Goal: Information Seeking & Learning: Learn about a topic

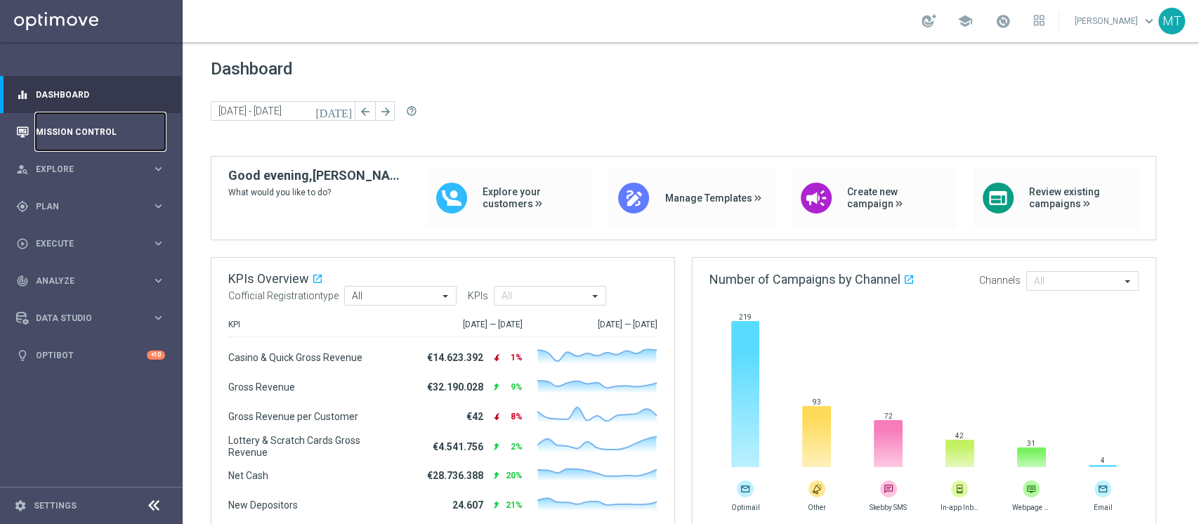
click at [116, 149] on link "Mission Control" at bounding box center [100, 131] width 129 height 37
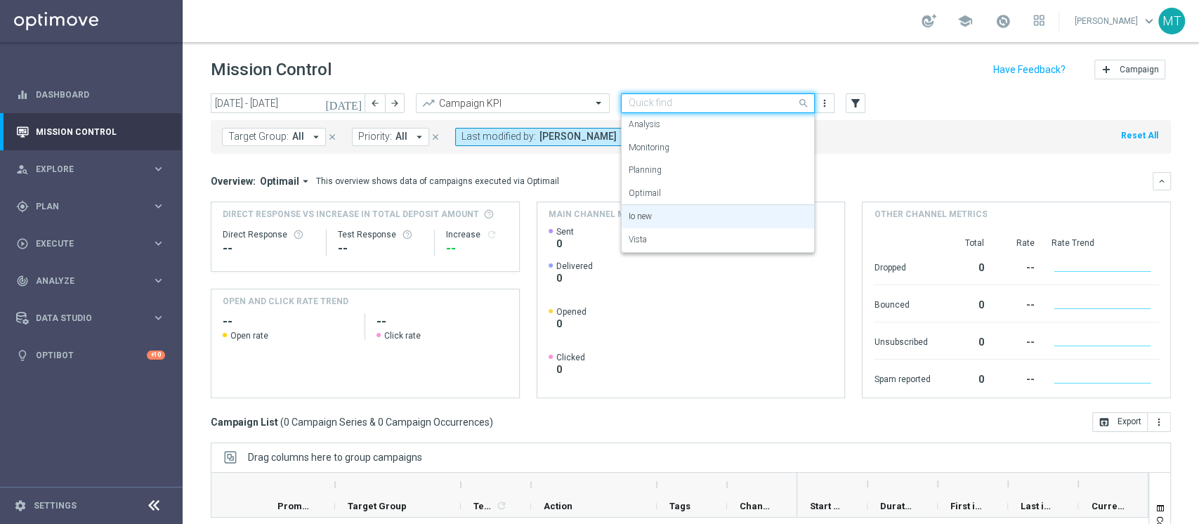
click at [641, 103] on input "text" at bounding box center [704, 104] width 150 height 12
click at [656, 245] on div "Vista" at bounding box center [718, 239] width 178 height 23
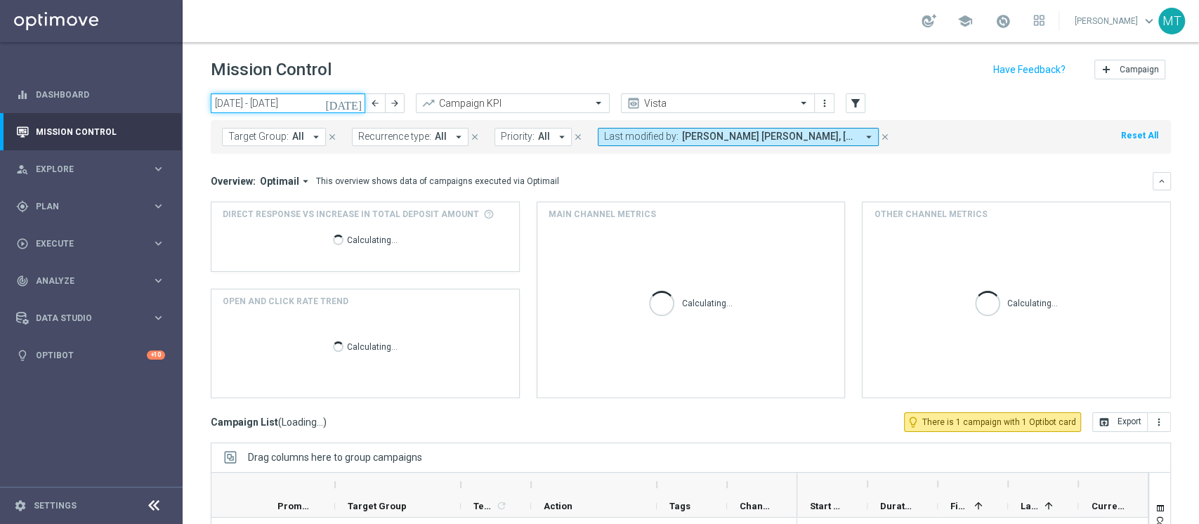
click at [282, 100] on input "[DATE] - [DATE]" at bounding box center [288, 103] width 155 height 20
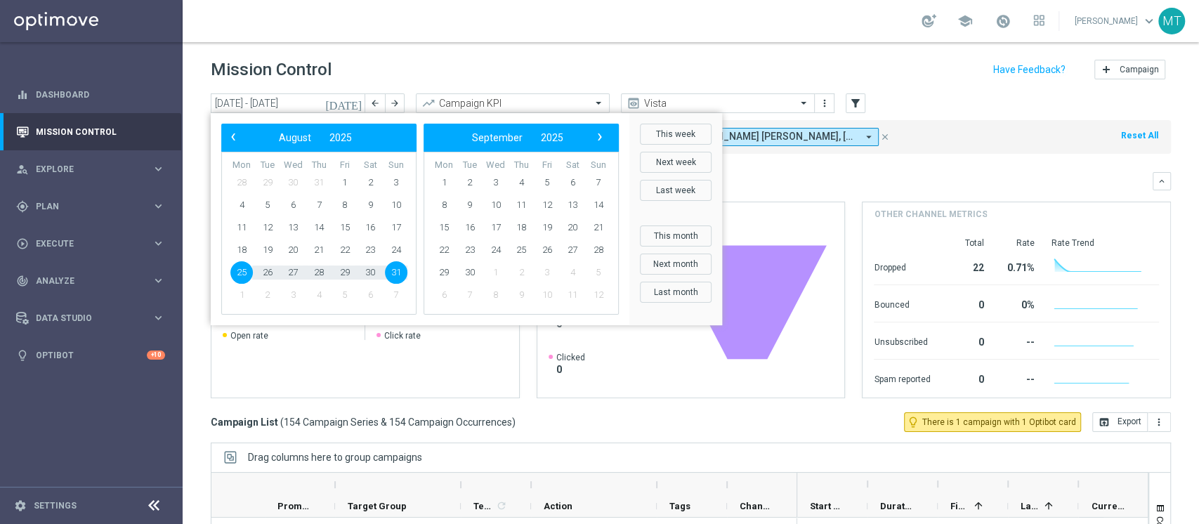
drag, startPoint x: 223, startPoint y: 265, endPoint x: 237, endPoint y: 275, distance: 17.7
click at [237, 275] on span "25" at bounding box center [241, 272] width 22 height 22
type input "[DATE] - [DATE]"
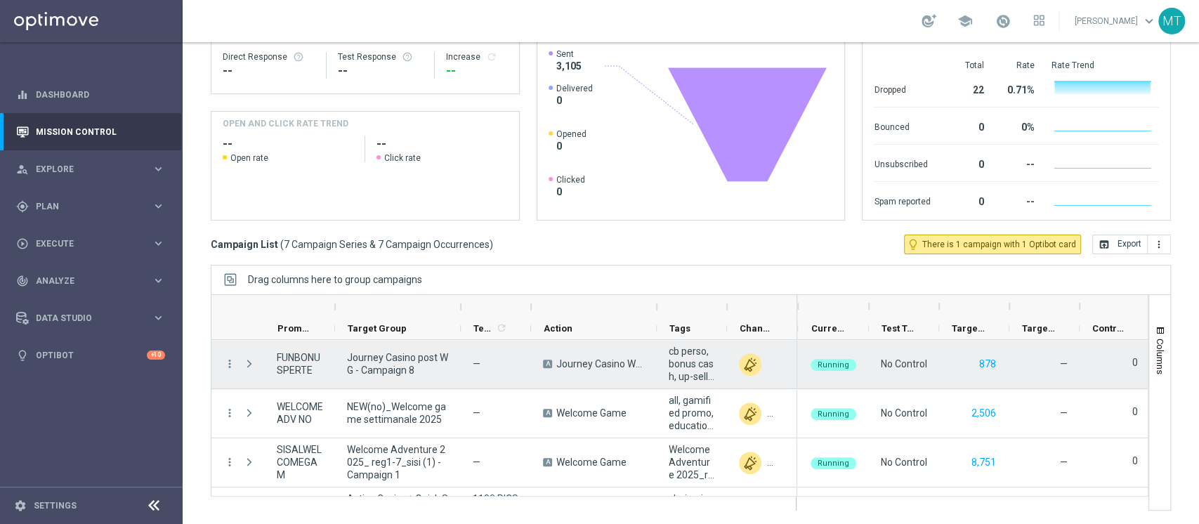
scroll to position [0, 281]
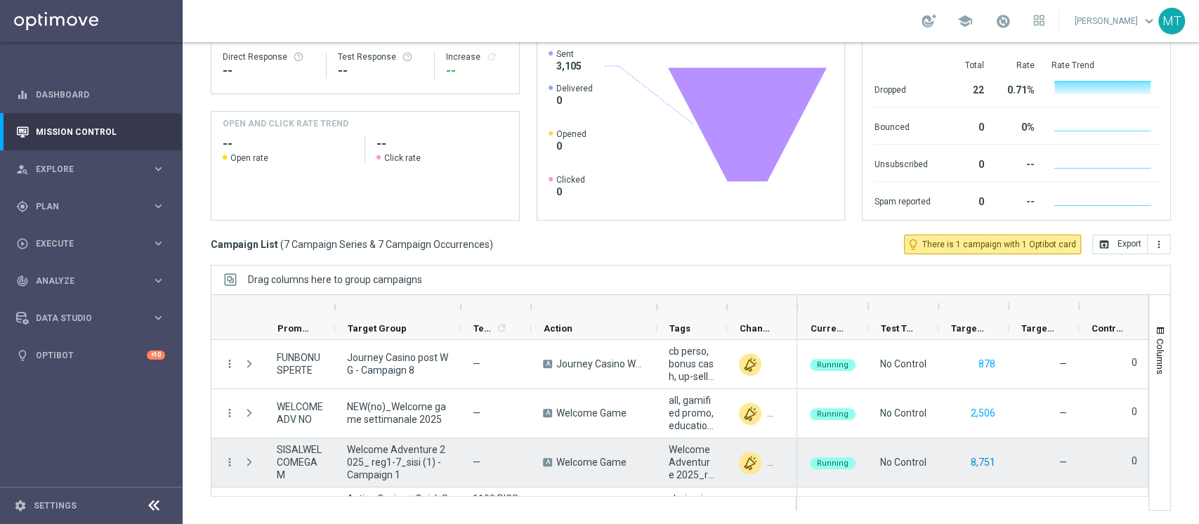
click at [976, 455] on button "8,751" at bounding box center [983, 463] width 27 height 18
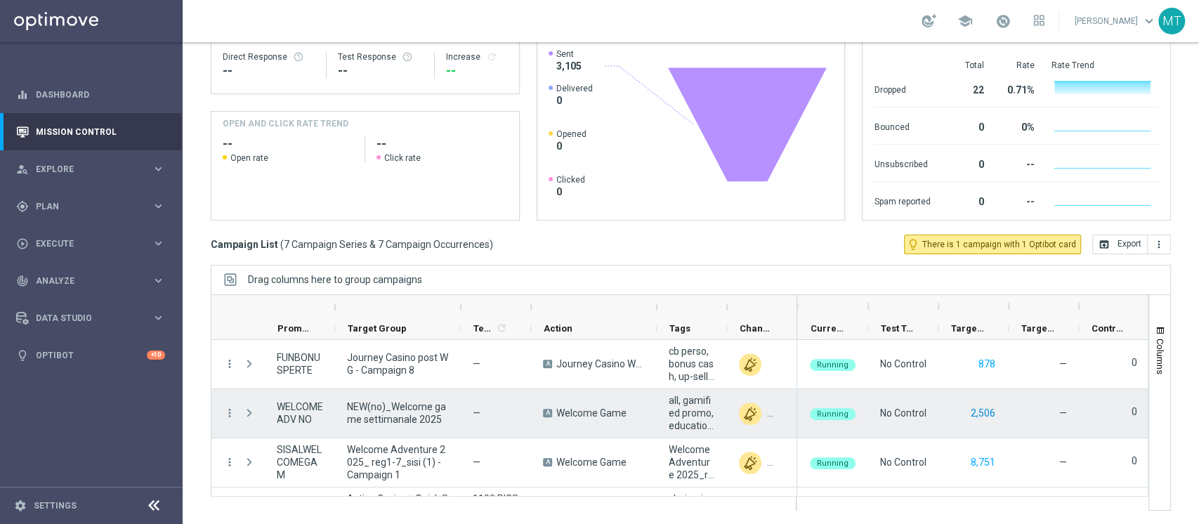
click at [979, 415] on button "2,506" at bounding box center [983, 414] width 27 height 18
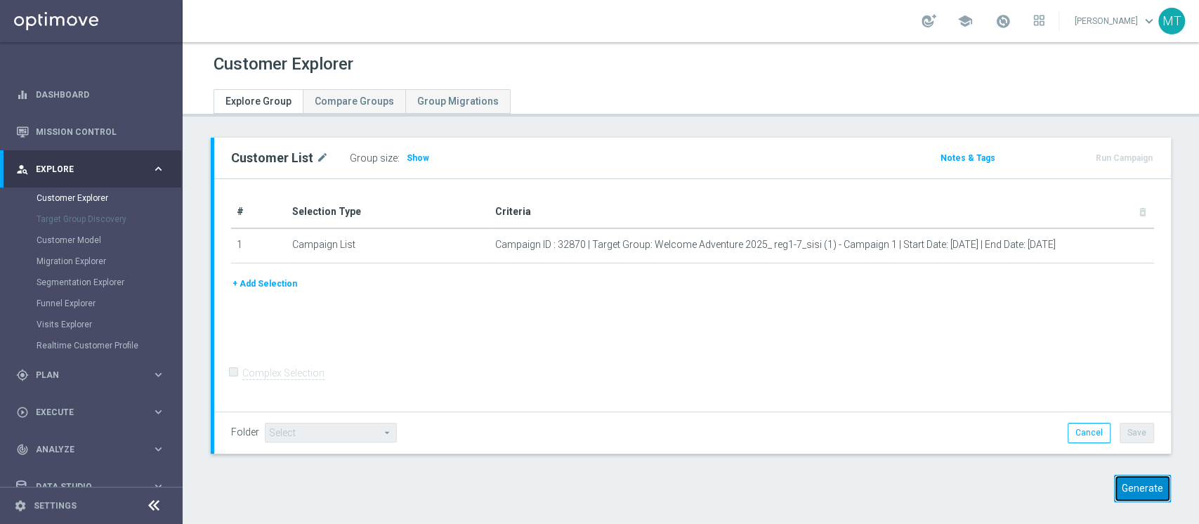
click at [1125, 485] on button "Generate" at bounding box center [1142, 488] width 57 height 27
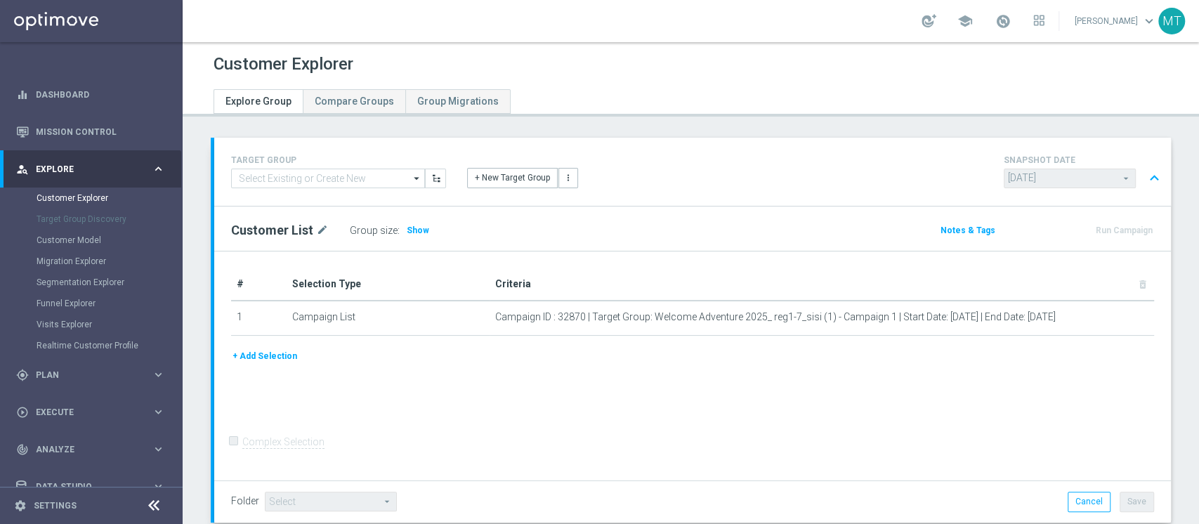
scroll to position [391, 0]
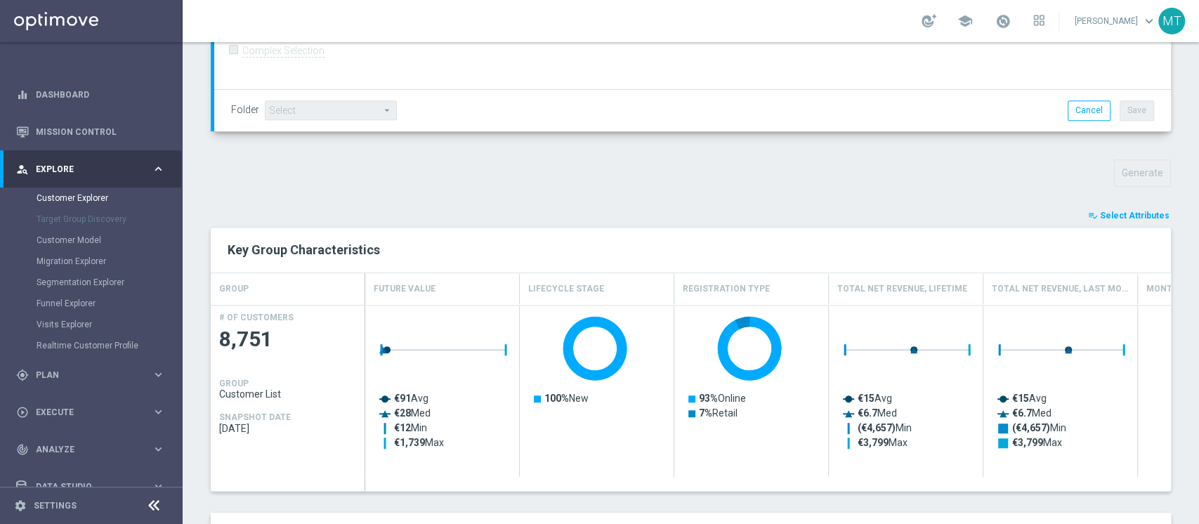
click at [1129, 213] on span "Select Attributes" at bounding box center [1135, 216] width 70 height 10
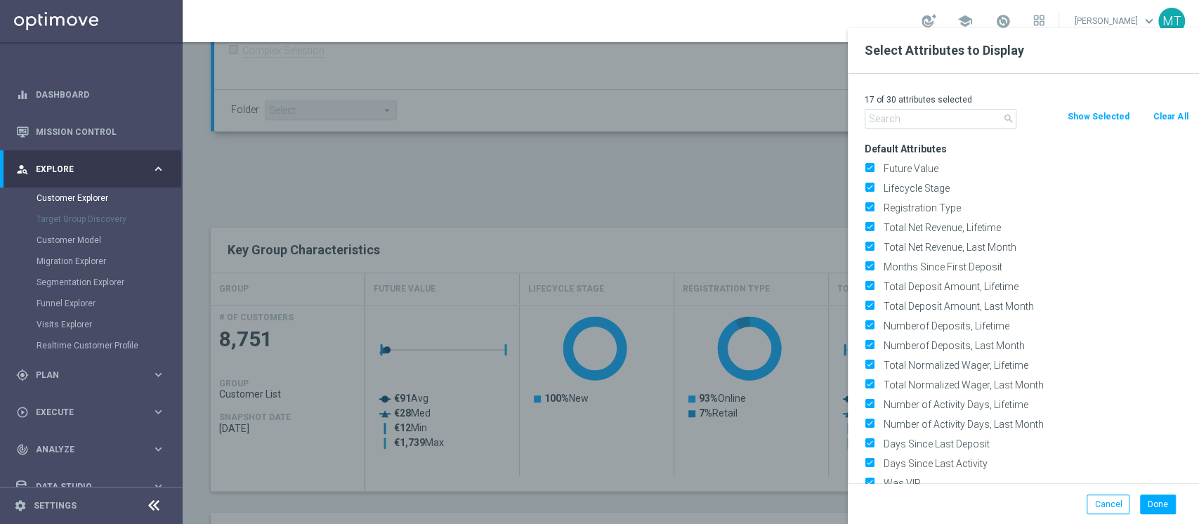
click at [1169, 115] on button "Clear All" at bounding box center [1170, 116] width 37 height 15
checkbox input "false"
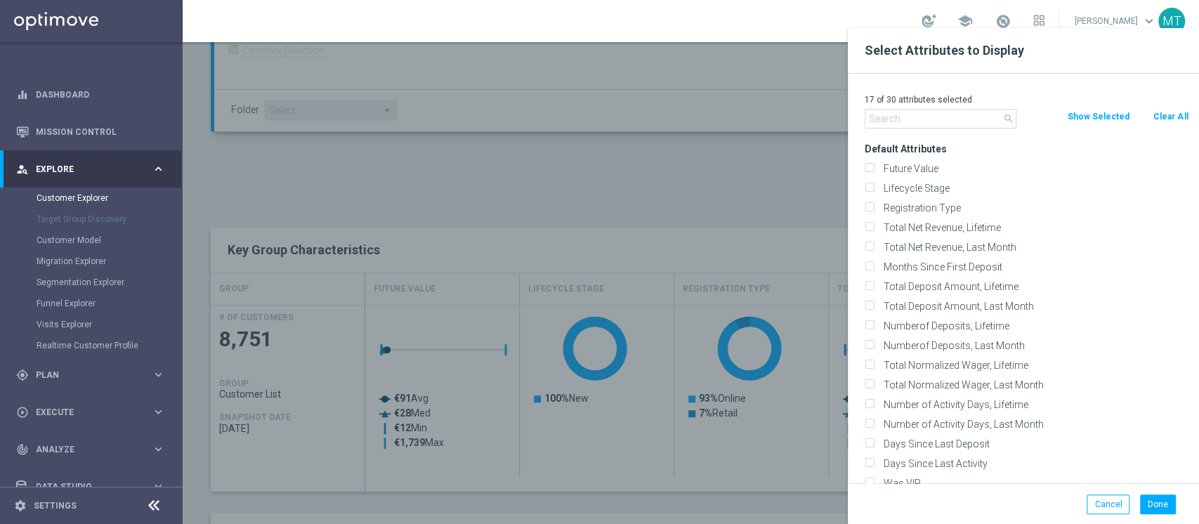
checkbox input "false"
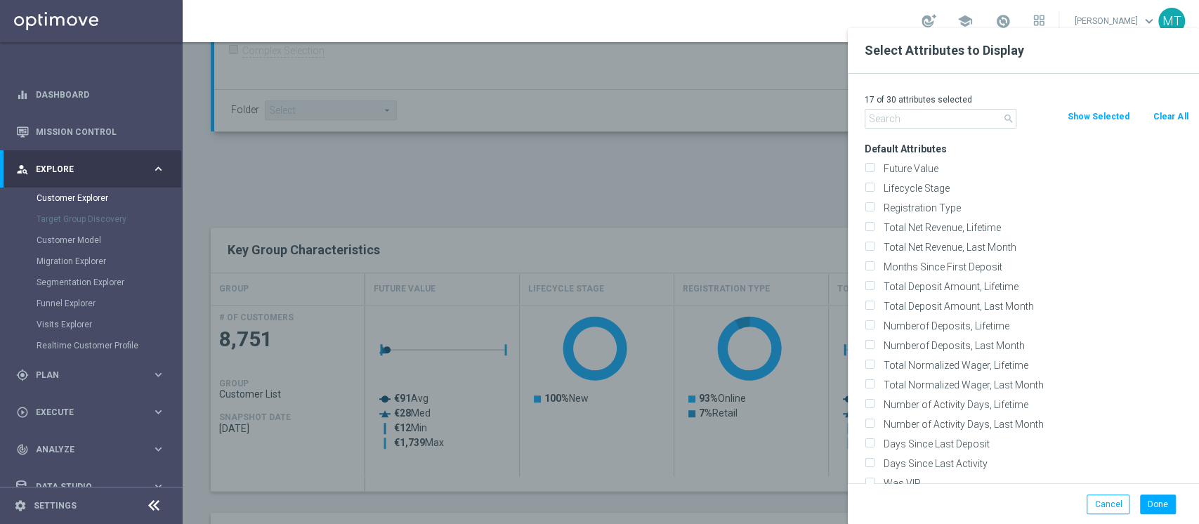
checkbox input "false"
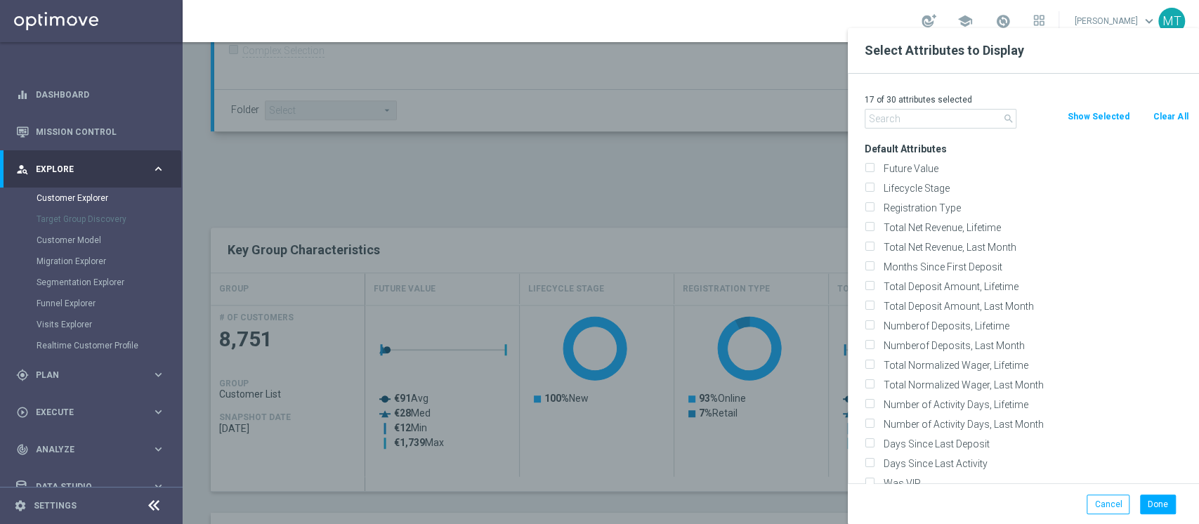
checkbox input "false"
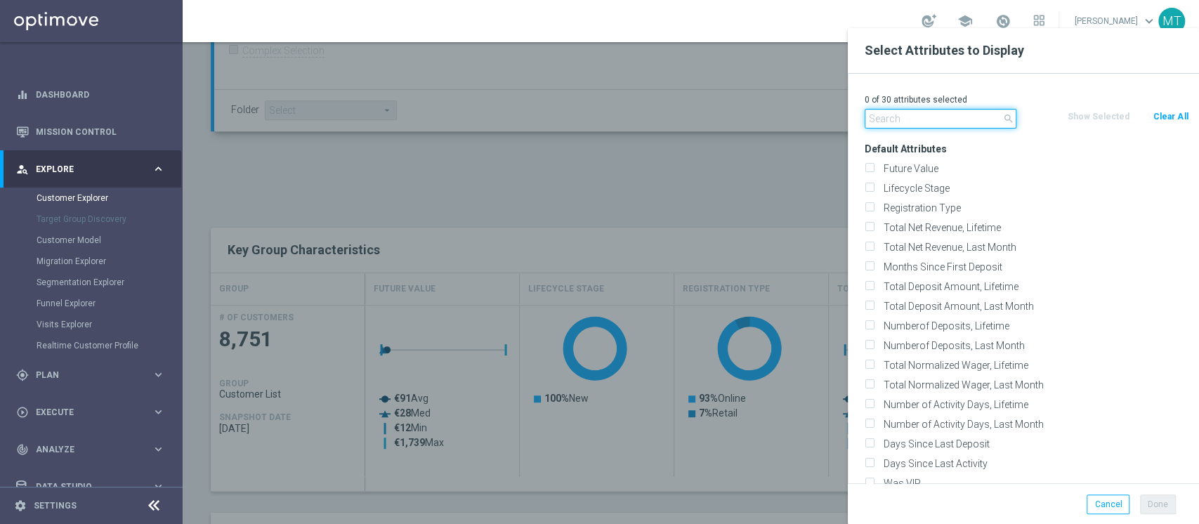
click at [969, 128] on input "text" at bounding box center [941, 119] width 152 height 20
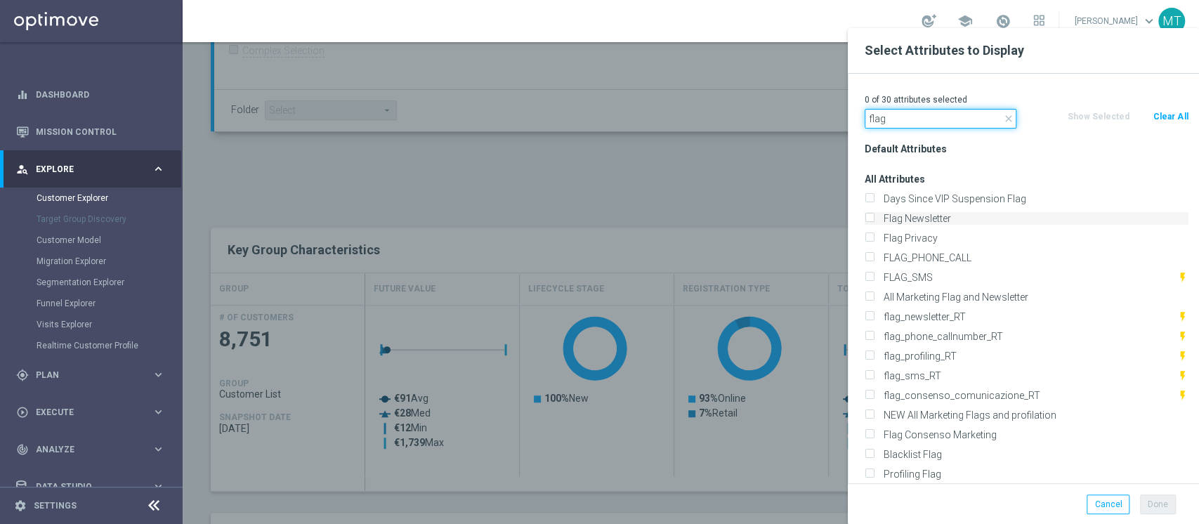
type input "flag"
click at [908, 222] on label "Flag Newsletter" at bounding box center [1034, 218] width 310 height 13
click at [874, 222] on input "Flag Newsletter" at bounding box center [869, 220] width 9 height 9
checkbox input "true"
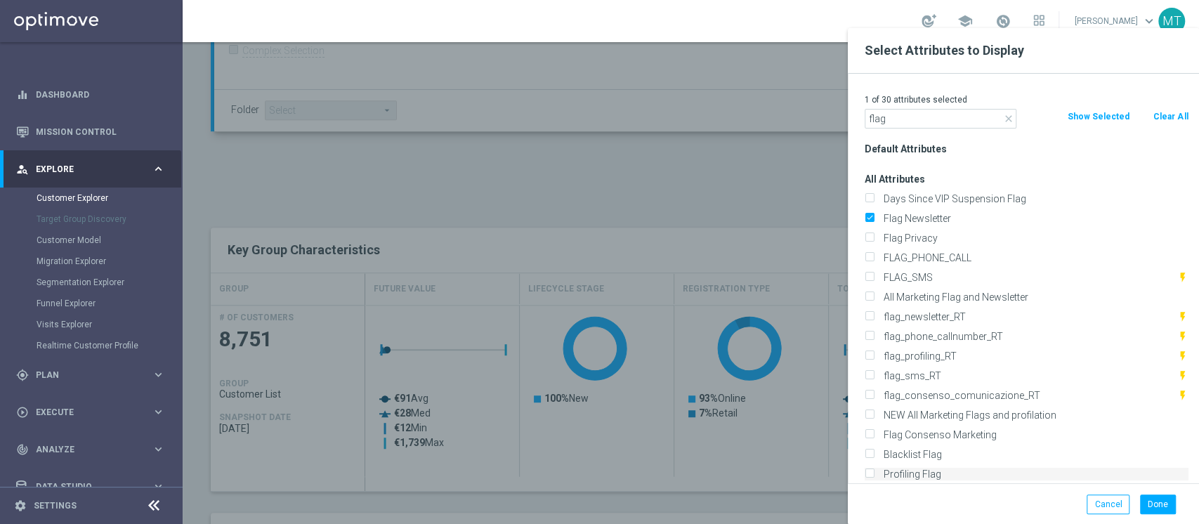
click at [925, 472] on label "Profiling Flag" at bounding box center [1034, 474] width 310 height 13
click at [874, 472] on input "Profiling Flag" at bounding box center [869, 475] width 9 height 9
checkbox input "true"
click at [904, 121] on input "flag" at bounding box center [941, 119] width 152 height 20
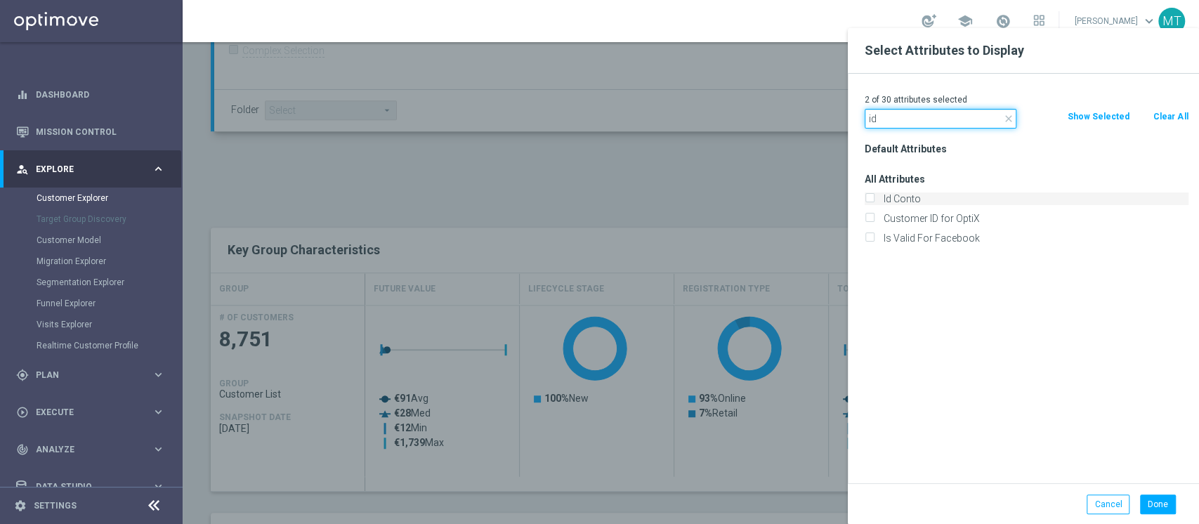
type input "id"
click at [899, 200] on label "Id Conto" at bounding box center [1034, 199] width 310 height 13
click at [874, 200] on input "Id Conto" at bounding box center [869, 200] width 9 height 9
checkbox input "true"
click at [899, 116] on input "id" at bounding box center [941, 119] width 152 height 20
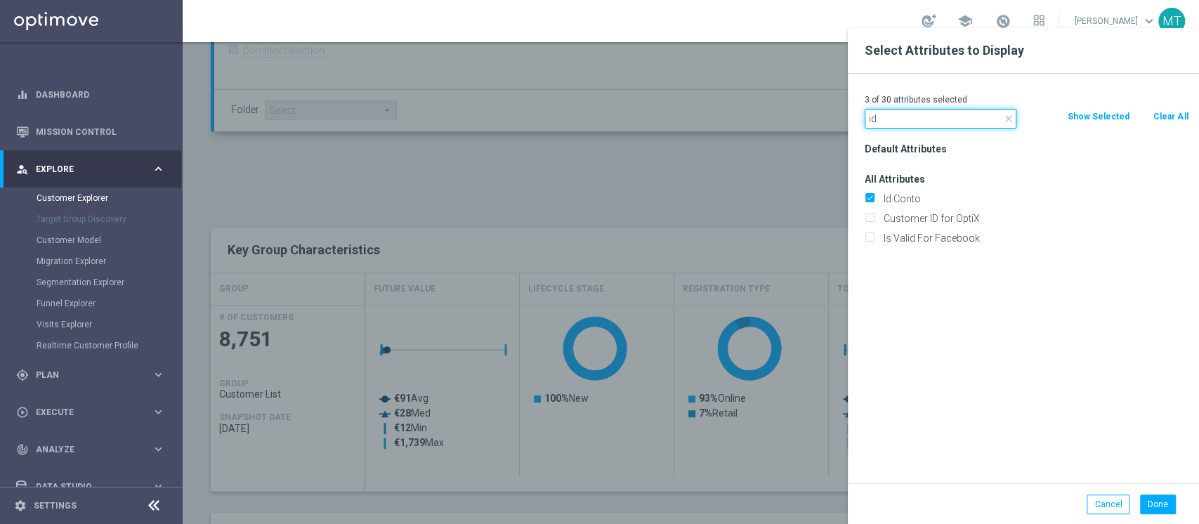
click at [899, 116] on input "id" at bounding box center [941, 119] width 152 height 20
type input "i"
type input "welc"
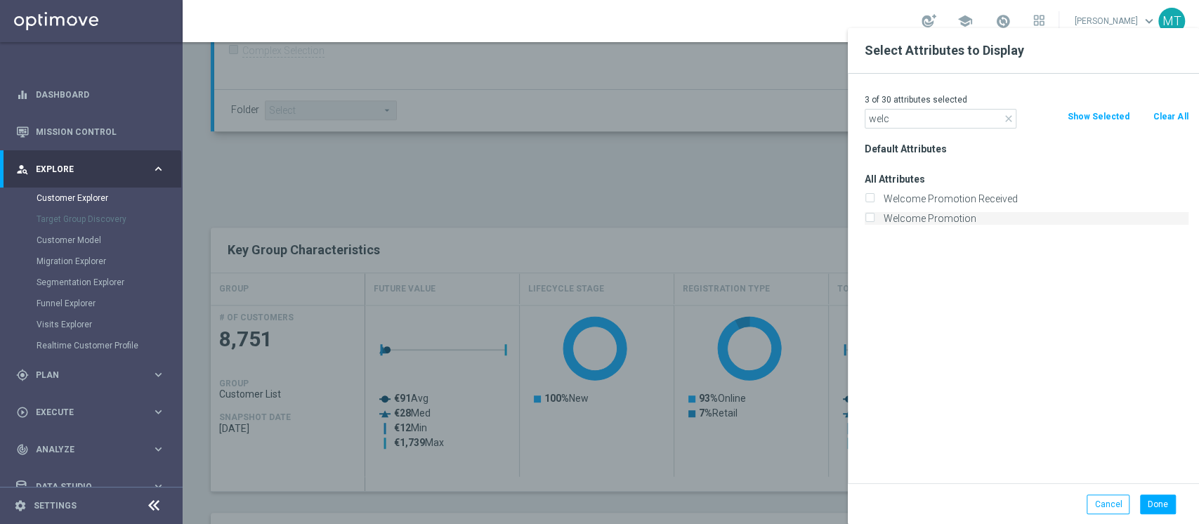
click at [925, 221] on label "Welcome Promotion" at bounding box center [1034, 218] width 310 height 13
click at [874, 221] on input "Welcome Promotion" at bounding box center [869, 220] width 9 height 9
checkbox input "true"
click at [1158, 504] on button "Done" at bounding box center [1158, 505] width 36 height 20
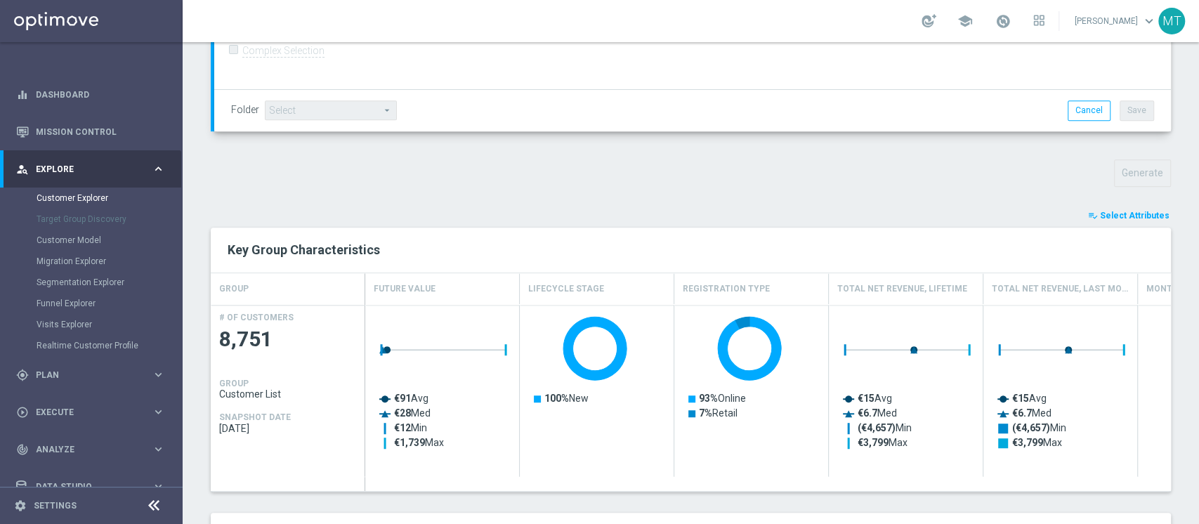
type input "Search"
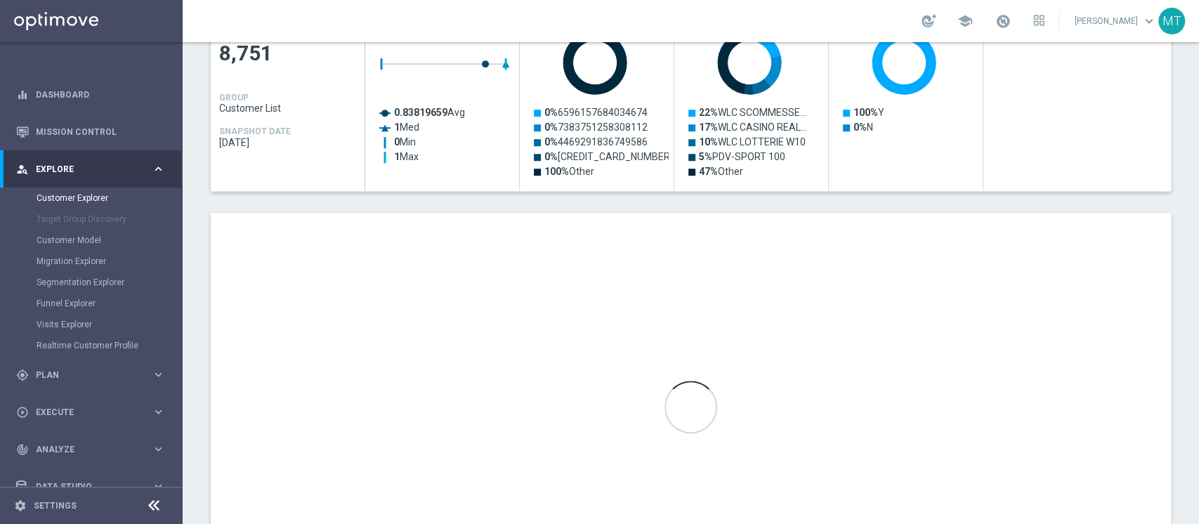
scroll to position [742, 0]
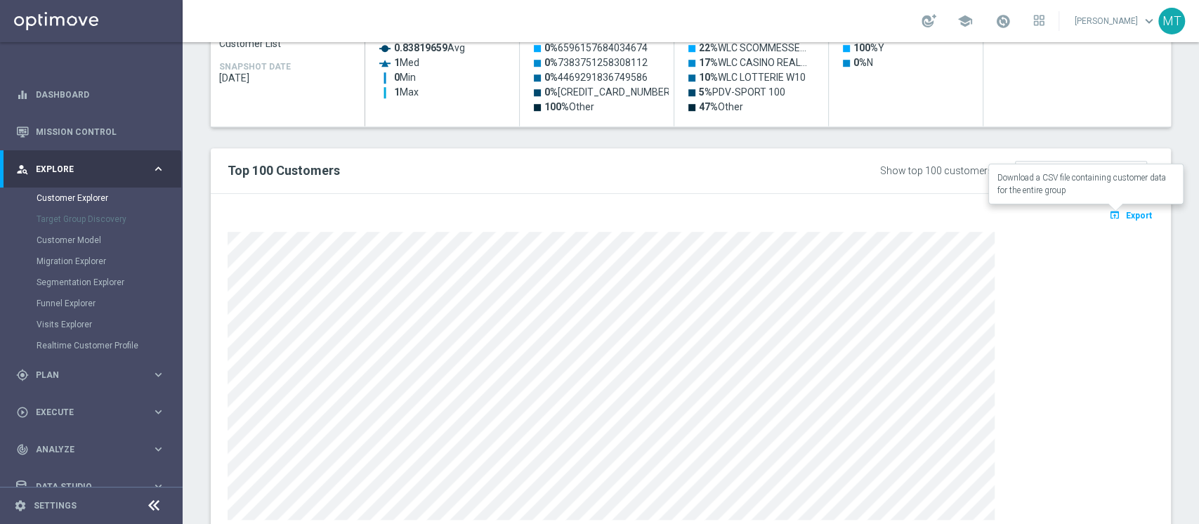
click at [1119, 221] on button "open_in_browser Export" at bounding box center [1130, 215] width 47 height 18
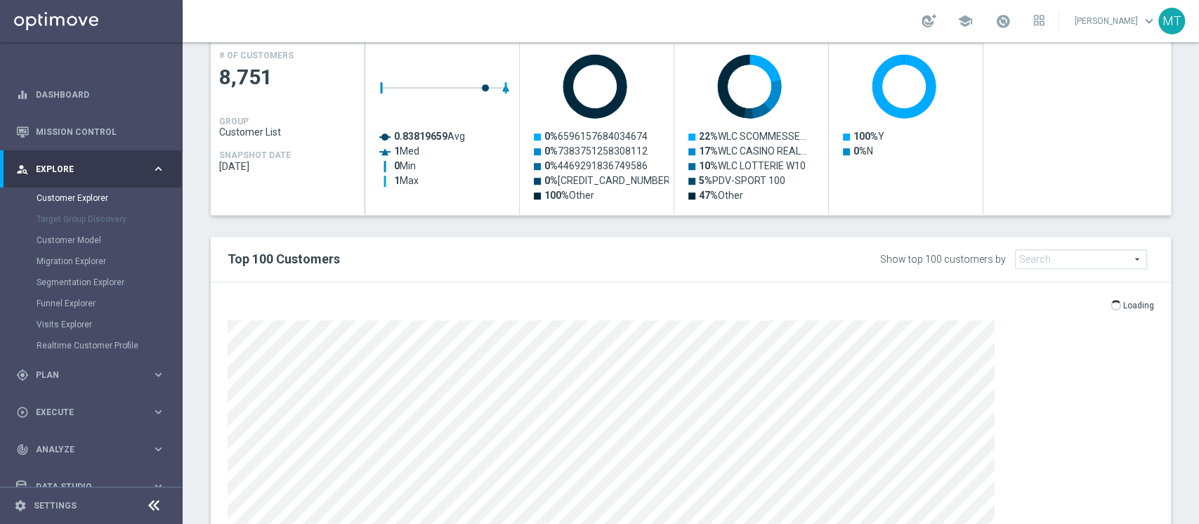
scroll to position [653, 0]
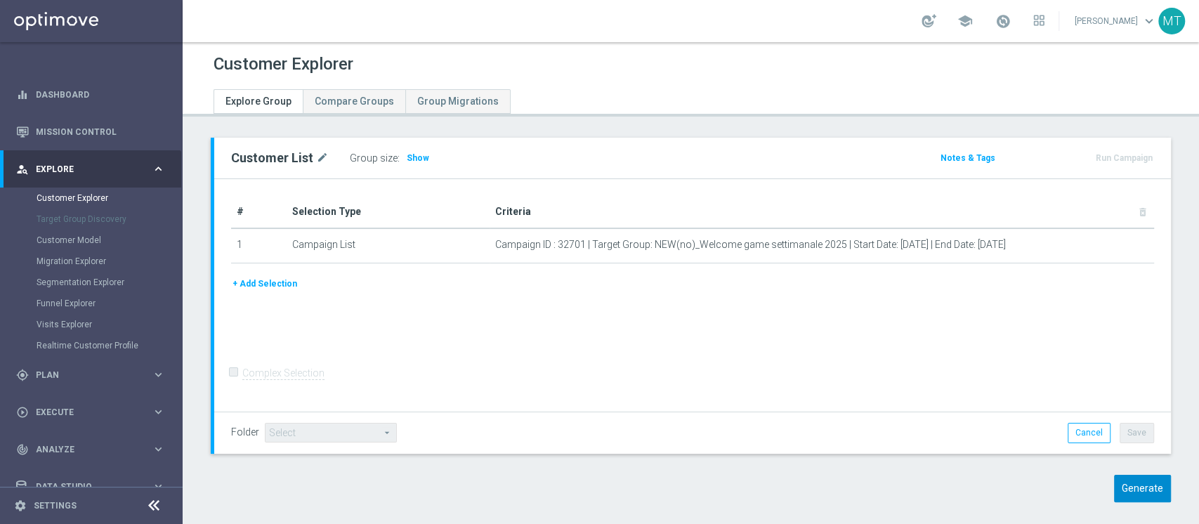
drag, startPoint x: 1100, startPoint y: 483, endPoint x: 1107, endPoint y: 486, distance: 8.5
click at [1107, 486] on div "Generate" at bounding box center [1059, 488] width 245 height 27
click at [1114, 486] on button "Generate" at bounding box center [1142, 488] width 57 height 27
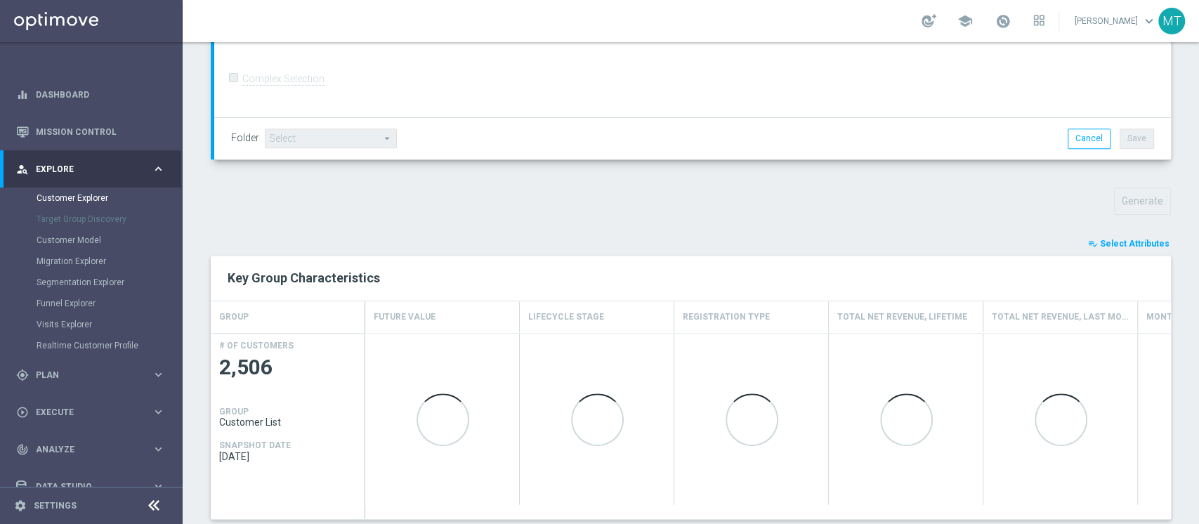
scroll to position [365, 0]
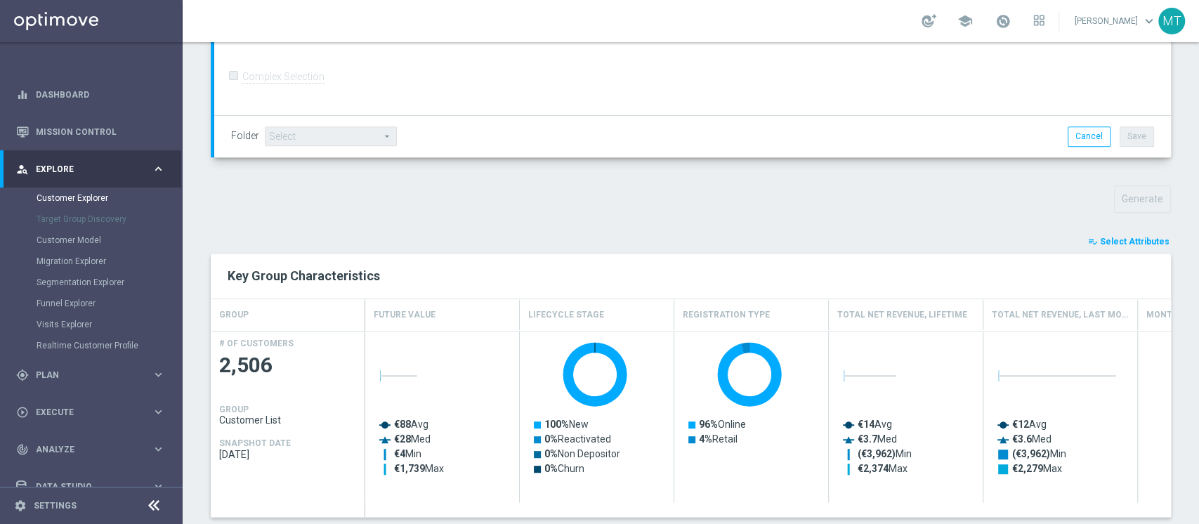
click at [1101, 249] on div "playlist_add_check Select Attributes Key Group Characteristics GROUP Future Val…" at bounding box center [691, 426] width 960 height 384
click at [1100, 245] on span "Select Attributes" at bounding box center [1135, 242] width 70 height 10
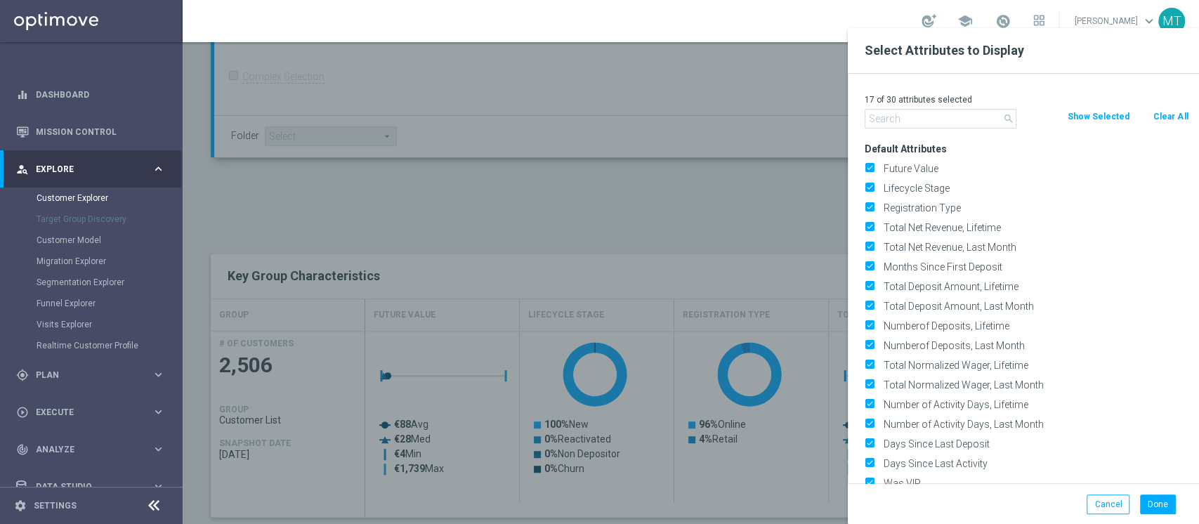
click at [1166, 110] on button "Clear All" at bounding box center [1170, 116] width 37 height 15
checkbox input "false"
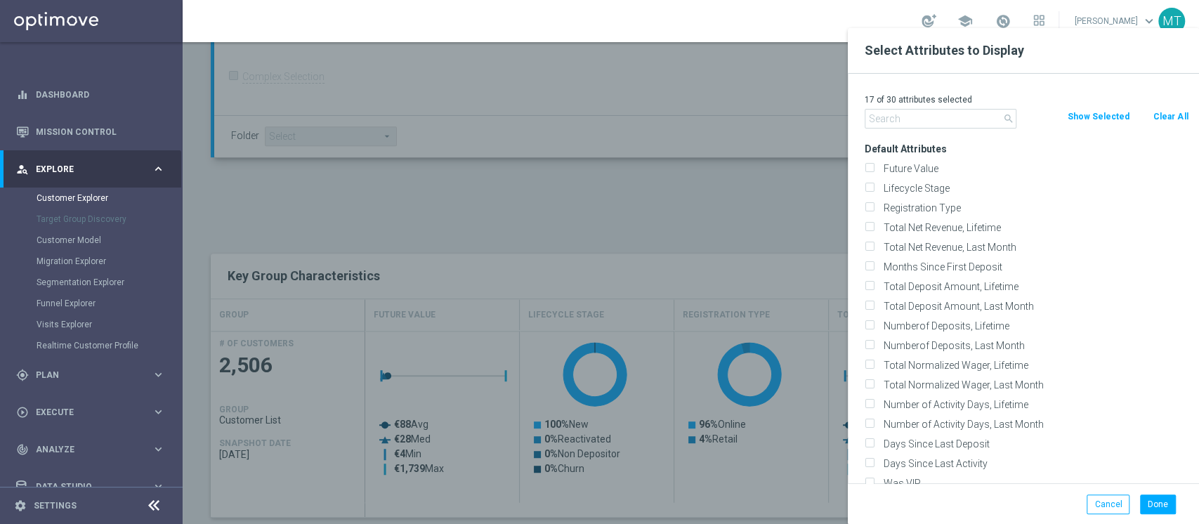
checkbox input "false"
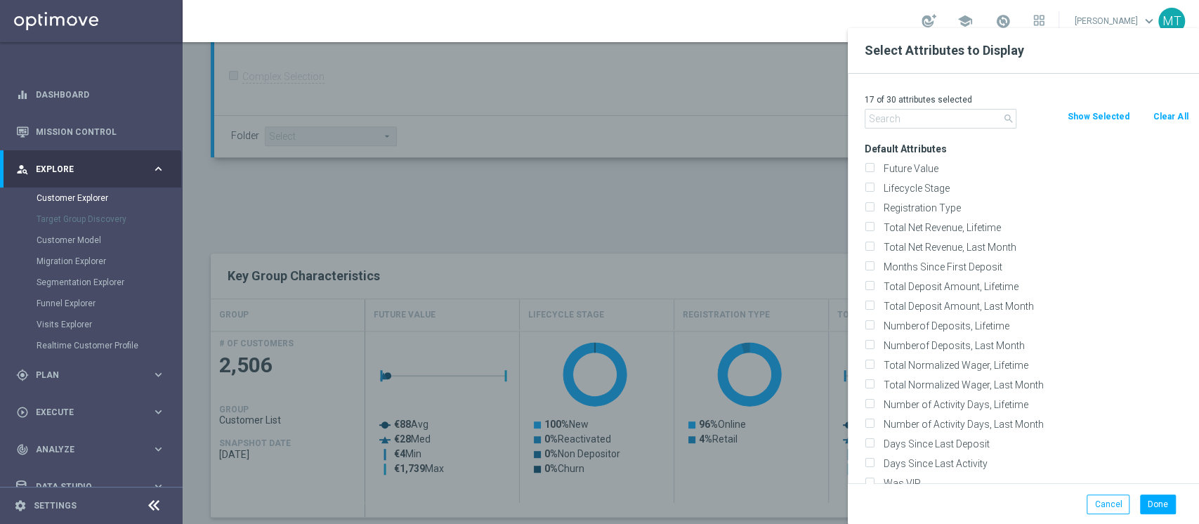
checkbox input "false"
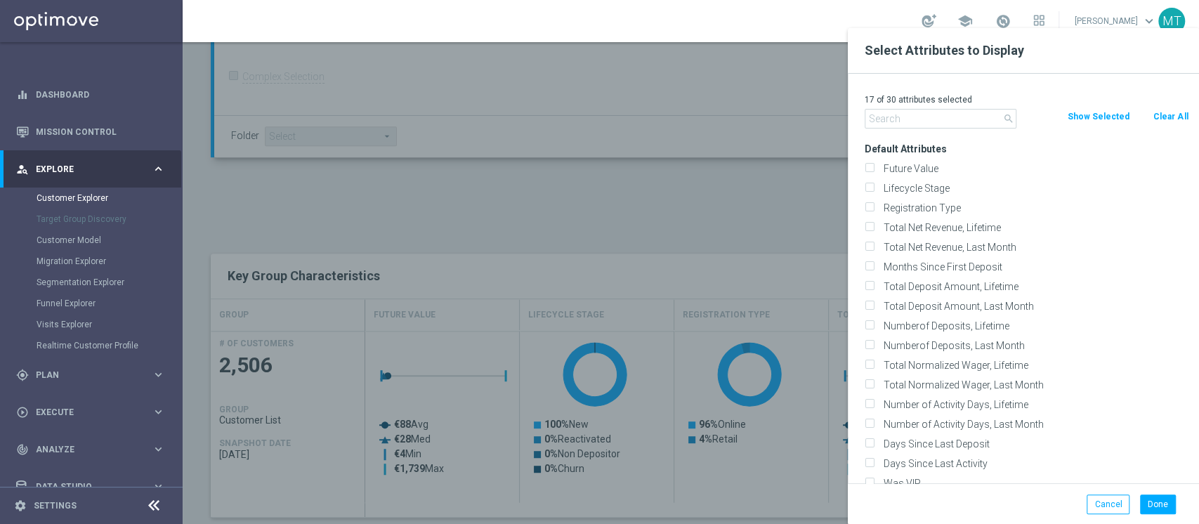
checkbox input "false"
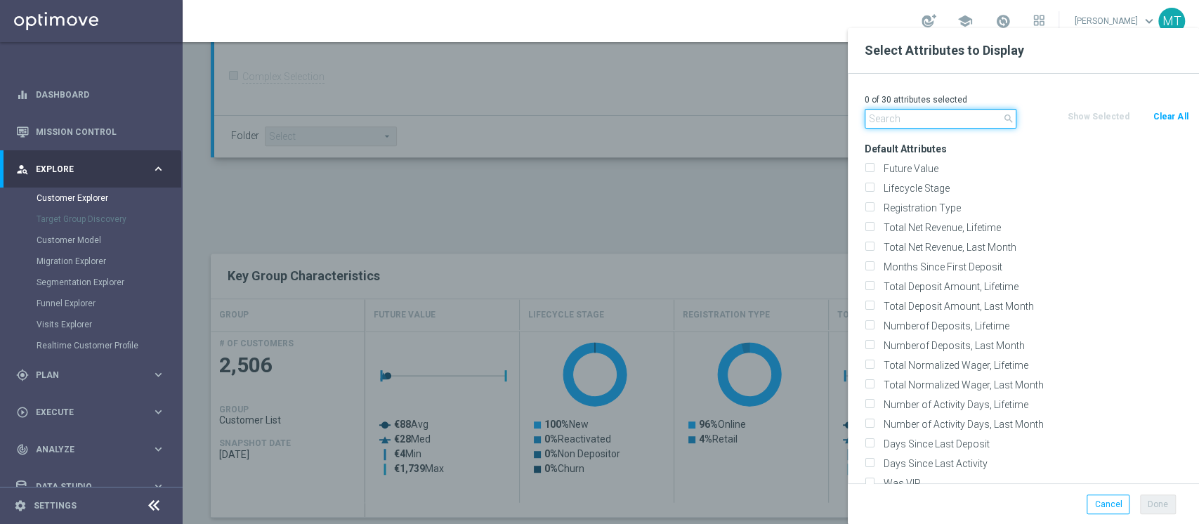
click at [960, 122] on input "text" at bounding box center [941, 119] width 152 height 20
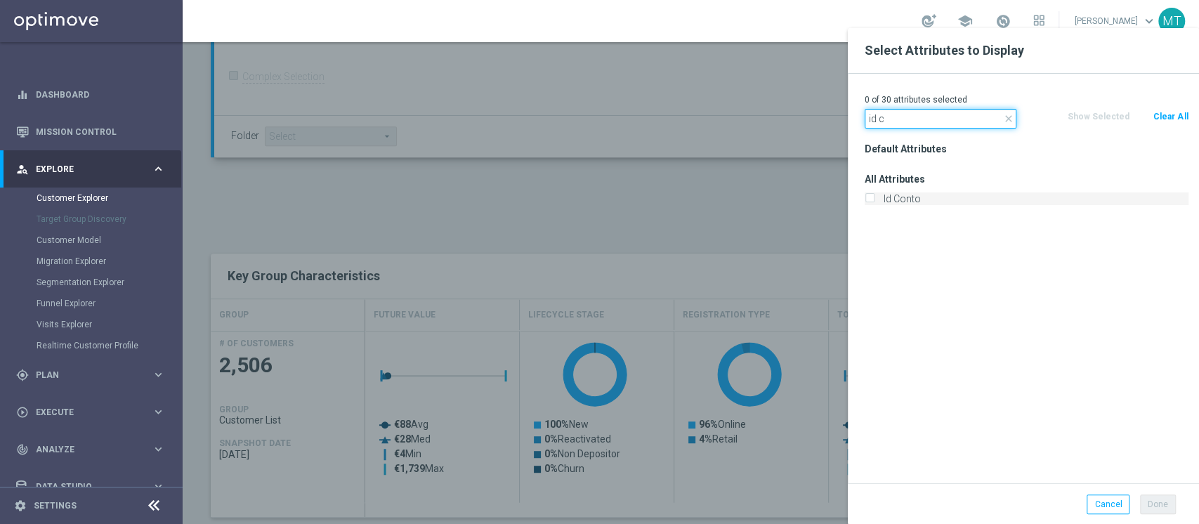
type input "id c"
click at [883, 200] on label "Id Conto" at bounding box center [1034, 199] width 310 height 13
click at [874, 200] on input "Id Conto" at bounding box center [869, 200] width 9 height 9
checkbox input "true"
click at [893, 116] on input "id c" at bounding box center [941, 119] width 152 height 20
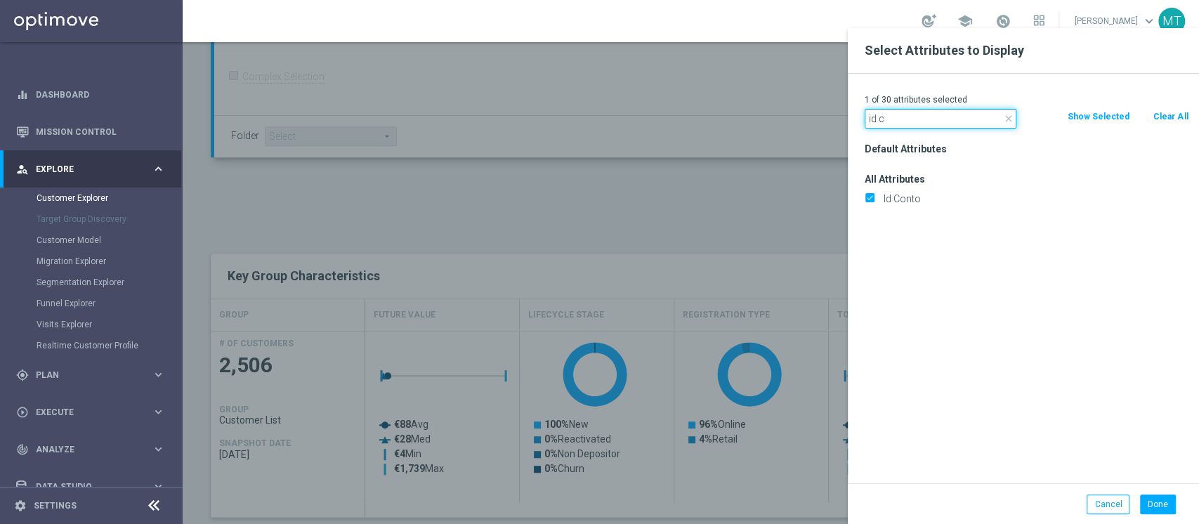
click at [893, 116] on input "id c" at bounding box center [941, 119] width 152 height 20
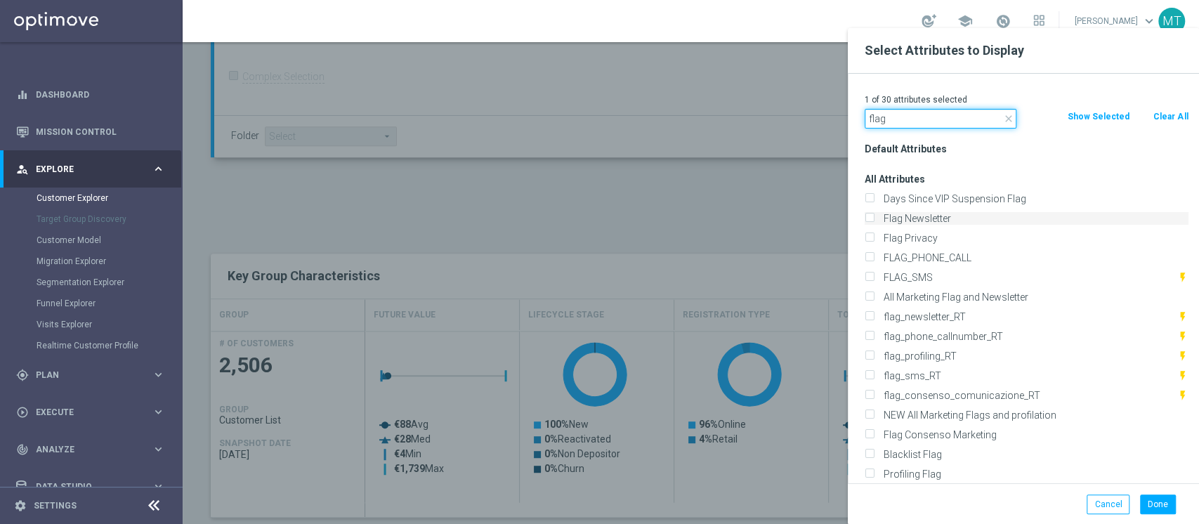
type input "flag"
click at [903, 215] on label "Flag Newsletter" at bounding box center [1034, 218] width 310 height 13
click at [874, 216] on input "Flag Newsletter" at bounding box center [869, 220] width 9 height 9
checkbox input "true"
click at [913, 472] on label "Profiling Flag" at bounding box center [1034, 474] width 310 height 13
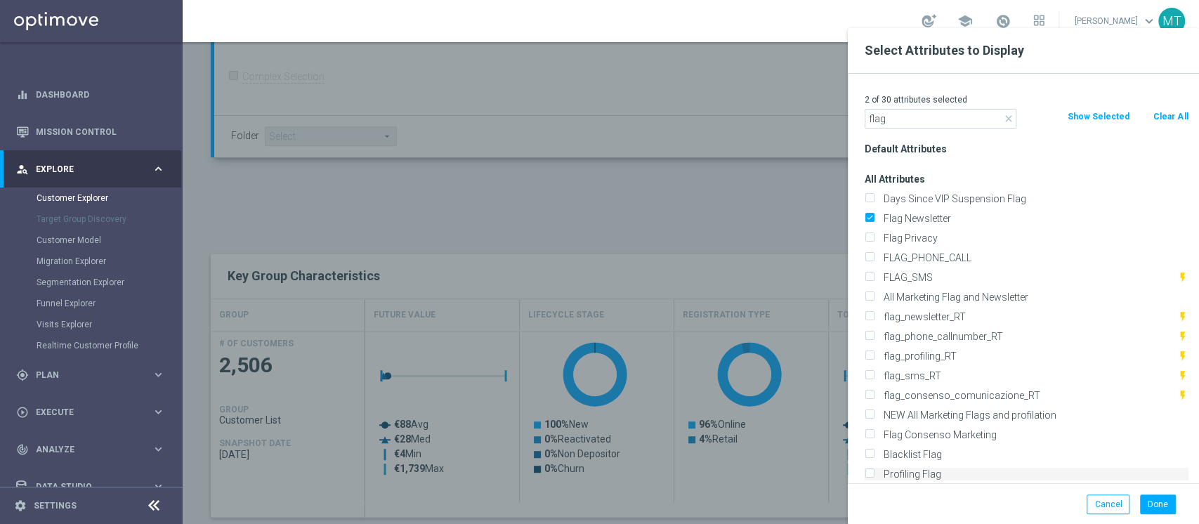
click at [874, 472] on input "Profiling Flag" at bounding box center [869, 475] width 9 height 9
checkbox input "true"
click at [928, 117] on input "flag" at bounding box center [941, 119] width 152 height 20
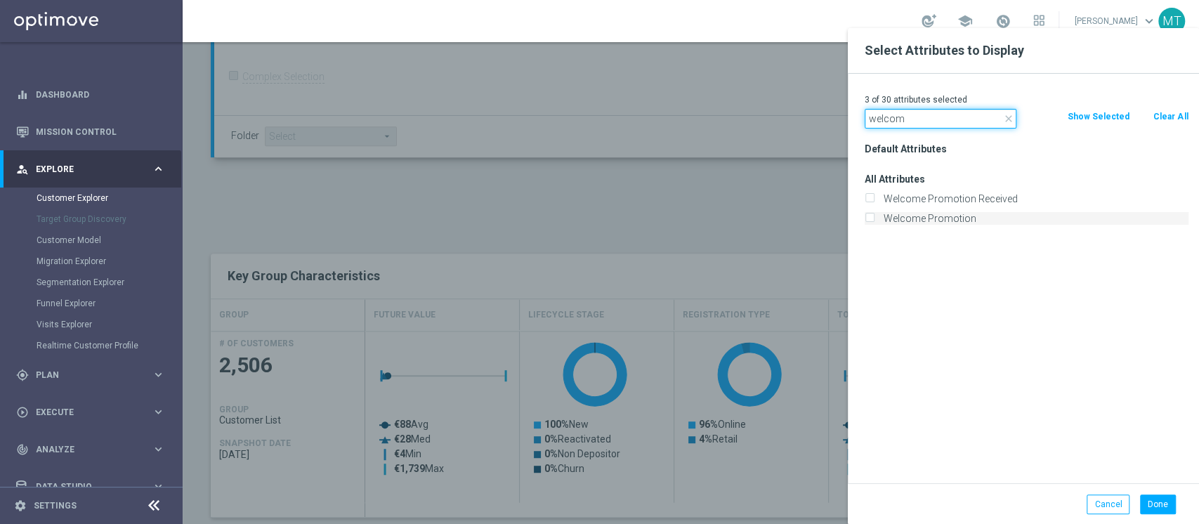
type input "welcom"
click at [941, 216] on label "Welcome Promotion" at bounding box center [1034, 218] width 310 height 13
click at [874, 216] on input "Welcome Promotion" at bounding box center [869, 220] width 9 height 9
checkbox input "true"
click at [1157, 512] on button "Done" at bounding box center [1158, 505] width 36 height 20
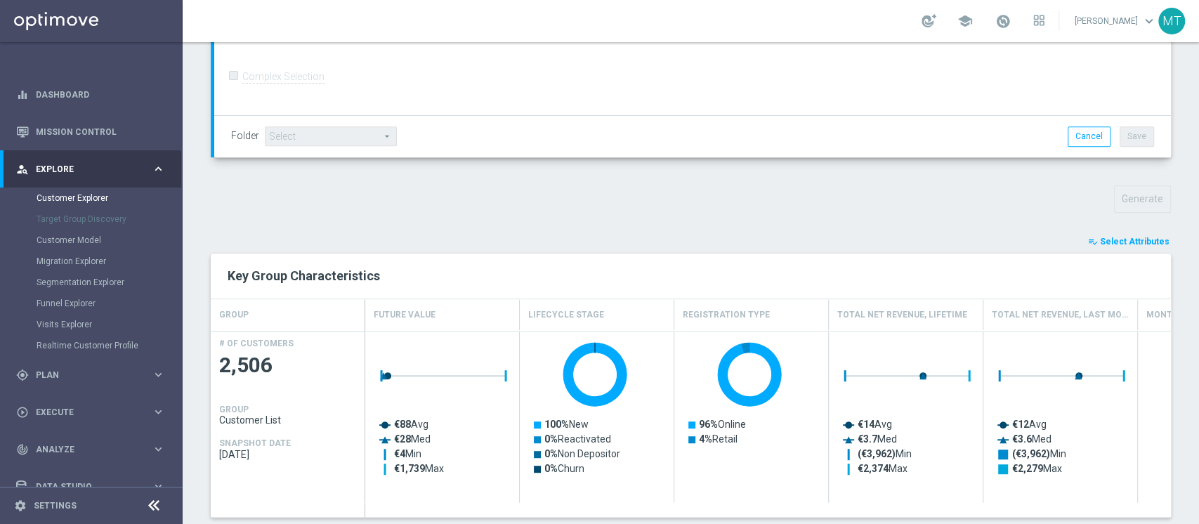
type input "Search"
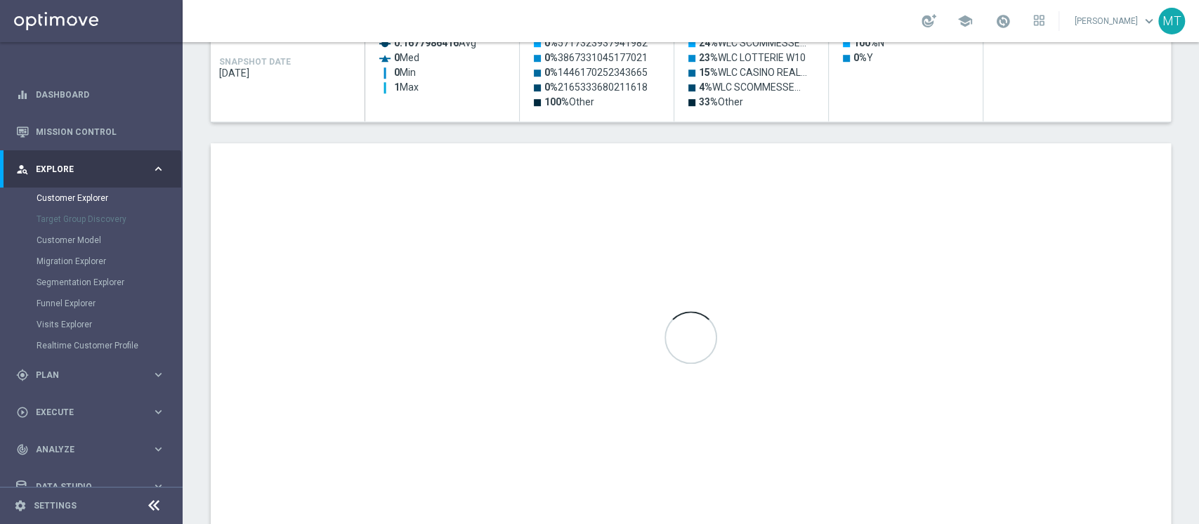
scroll to position [749, 0]
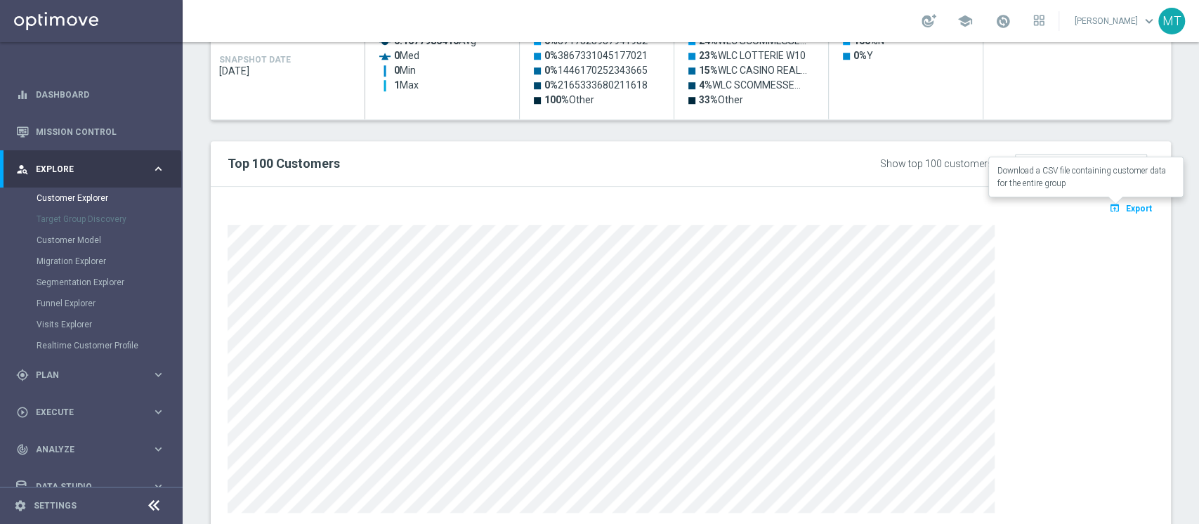
click at [1119, 200] on button "open_in_browser Export" at bounding box center [1130, 208] width 47 height 18
